Goal: Find contact information: Find contact information

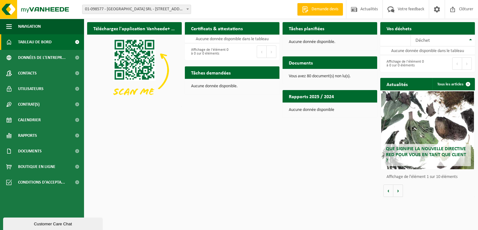
click at [47, 41] on span "Tableau de bord" at bounding box center [35, 42] width 34 height 16
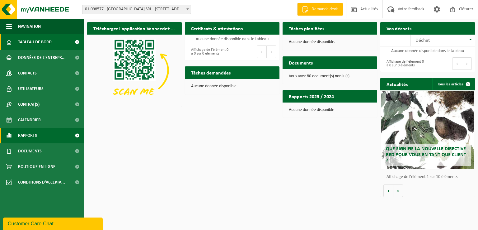
click at [31, 137] on span "Rapports" at bounding box center [27, 136] width 19 height 16
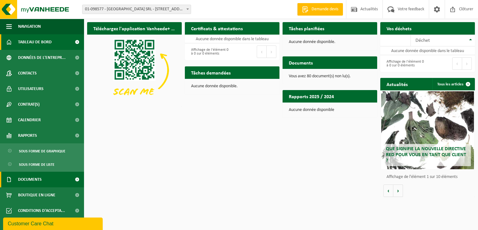
click at [38, 180] on span "Documents" at bounding box center [30, 180] width 24 height 16
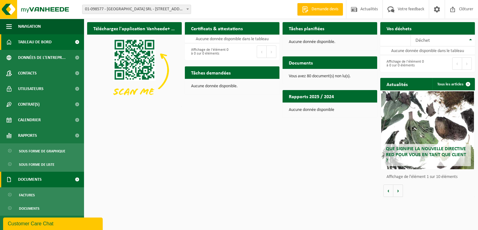
scroll to position [17, 0]
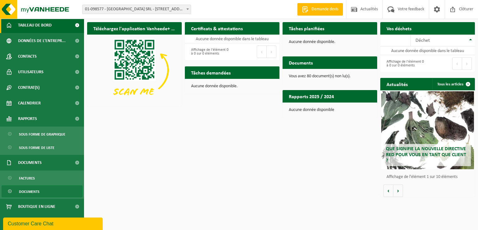
click at [31, 191] on span "Documents" at bounding box center [29, 192] width 21 height 12
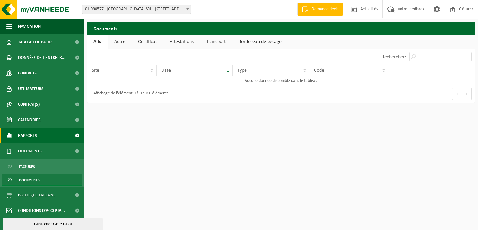
click at [31, 135] on span "Rapports" at bounding box center [27, 136] width 19 height 16
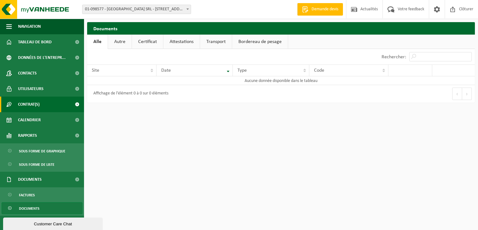
click at [33, 104] on span "Contrat(s)" at bounding box center [28, 105] width 21 height 16
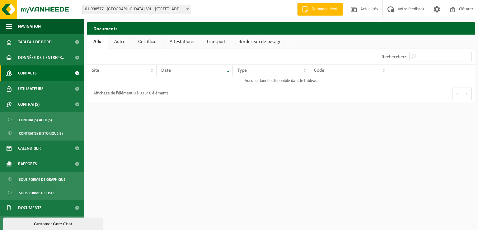
click at [26, 74] on span "Contacts" at bounding box center [27, 73] width 19 height 16
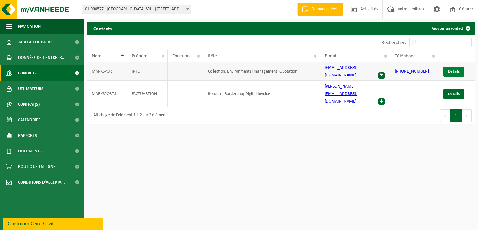
click at [453, 70] on span "Détails" at bounding box center [454, 71] width 12 height 4
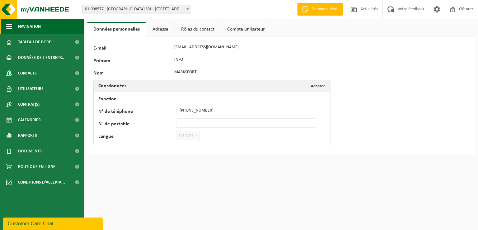
click at [32, 25] on span "Navigation" at bounding box center [29, 27] width 23 height 16
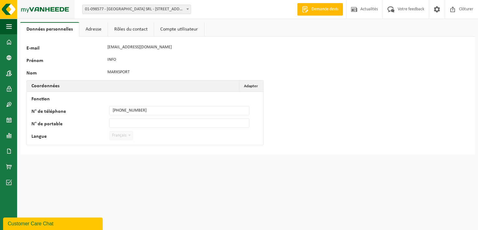
click at [6, 7] on img at bounding box center [37, 9] width 75 height 19
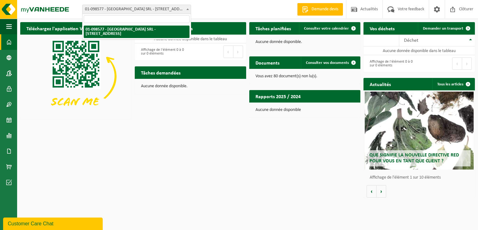
click at [178, 9] on span "01-098577 - [GEOGRAPHIC_DATA] SRL - [STREET_ADDRESS]" at bounding box center [137, 9] width 108 height 9
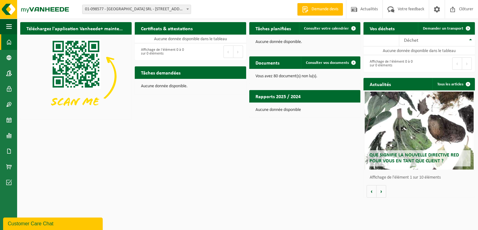
click at [178, 9] on span "01-098577 - [GEOGRAPHIC_DATA] SRL - [STREET_ADDRESS]" at bounding box center [137, 9] width 108 height 9
